Goal: Check status: Check status

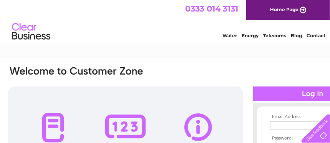
type input "[EMAIL_ADDRESS][DOMAIN_NAME]"
click at [294, 94] on div at bounding box center [312, 93] width 119 height 15
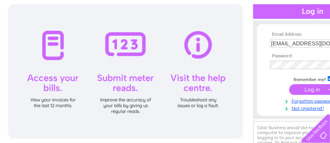
scroll to position [77, 0]
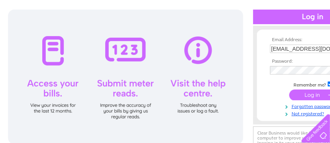
click at [306, 95] on input "submit" at bounding box center [312, 95] width 47 height 11
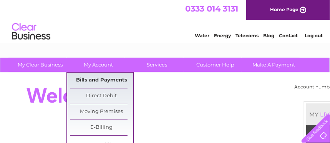
click at [99, 78] on link "Bills and Payments" at bounding box center [101, 80] width 63 height 15
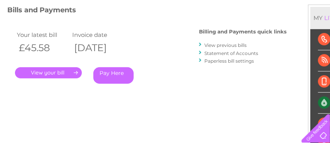
scroll to position [115, 0]
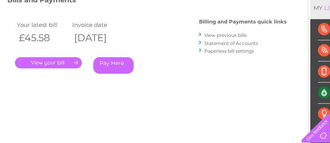
click at [60, 63] on link "." at bounding box center [48, 62] width 67 height 11
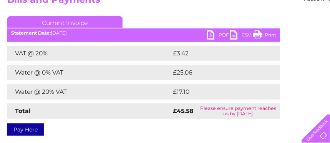
scroll to position [77, 0]
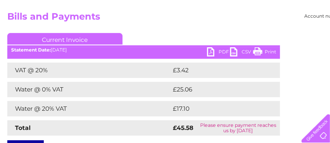
click at [219, 49] on link "PDF" at bounding box center [218, 52] width 23 height 11
